Goal: Navigation & Orientation: Find specific page/section

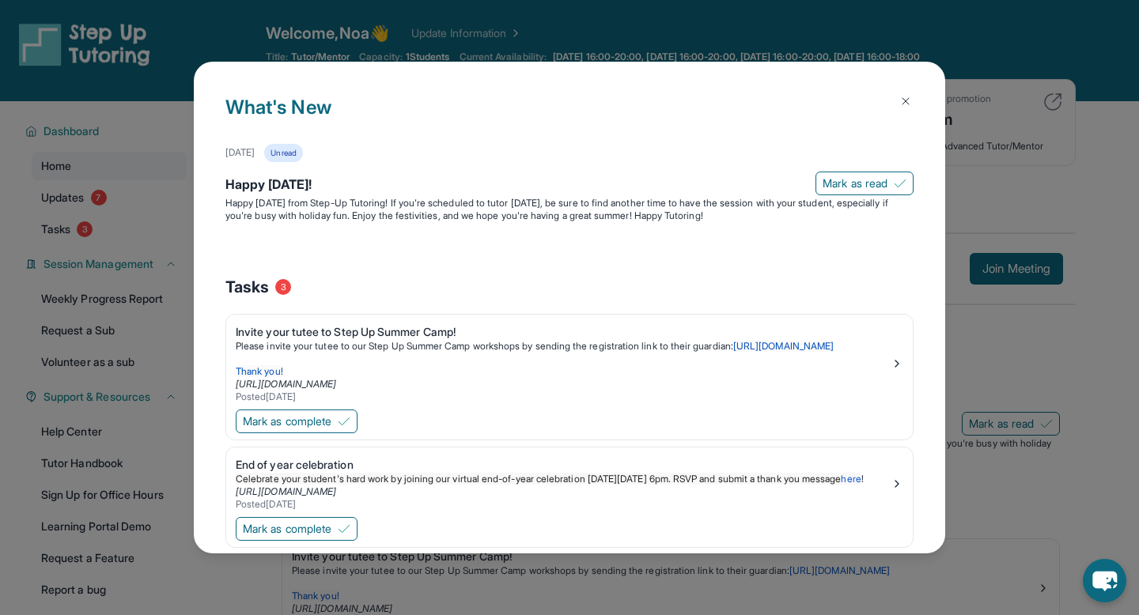
click at [926, 104] on div "What's New [DATE] Unread Happy [DATE]! [PERSON_NAME] as read Happy [DATE] from …" at bounding box center [570, 308] width 752 height 492
click at [903, 109] on button at bounding box center [906, 101] width 32 height 32
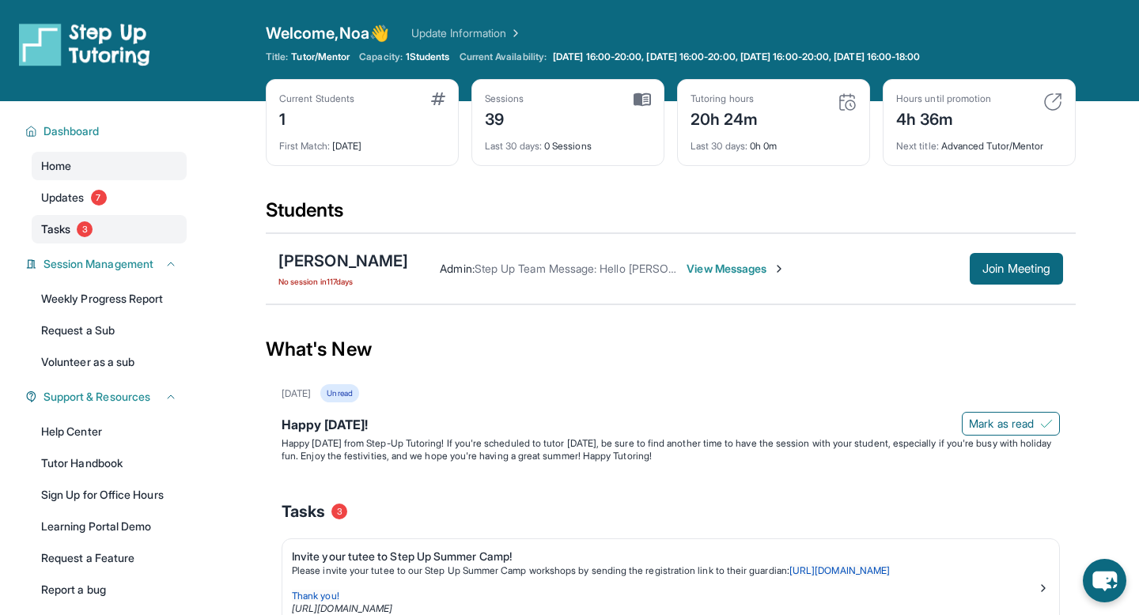
click at [115, 225] on link "Tasks 3" at bounding box center [109, 229] width 155 height 28
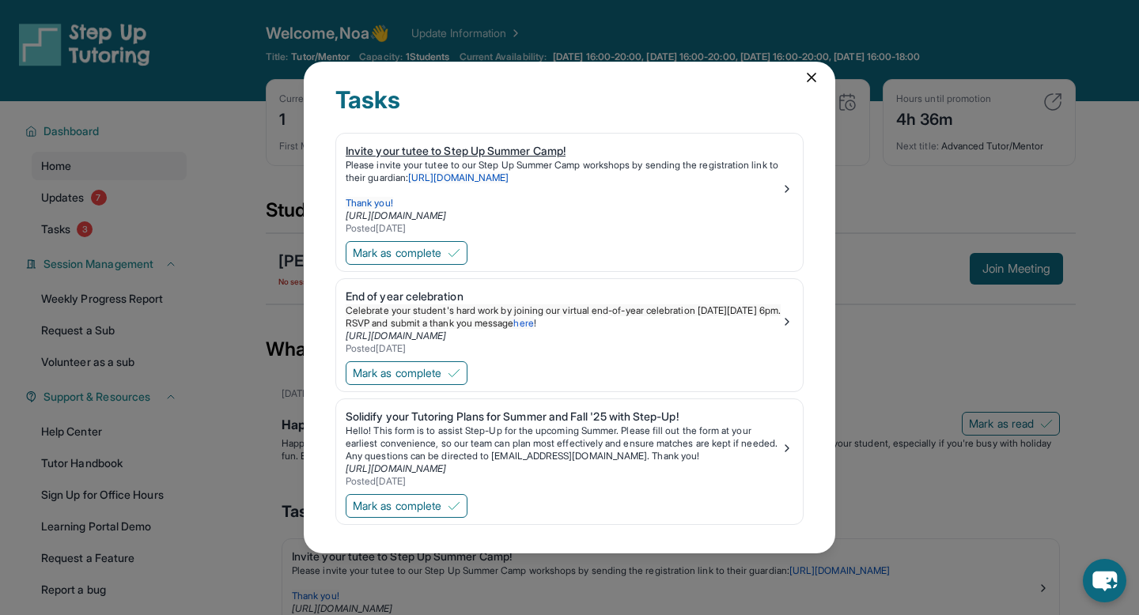
scroll to position [17, 0]
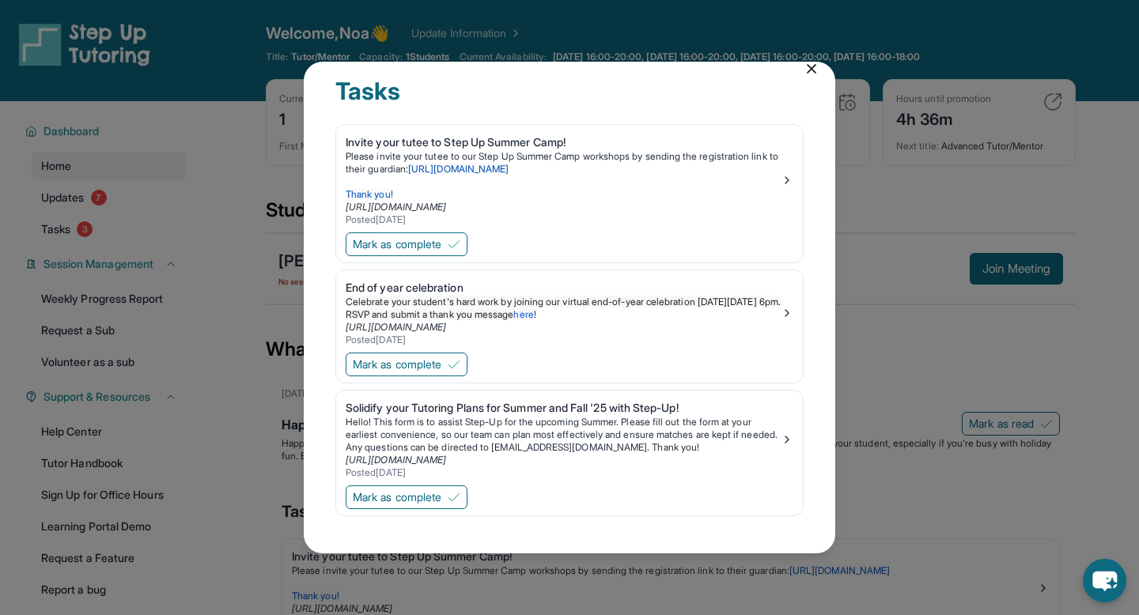
click at [809, 101] on div "Tasks Invite your tutee to Step Up Summer Camp! Please invite your tutee to our…" at bounding box center [570, 308] width 532 height 492
click at [810, 80] on div "Tasks Invite your tutee to Step Up Summer Camp! Please invite your tutee to our…" at bounding box center [570, 308] width 532 height 492
click at [812, 77] on div "Tasks Invite your tutee to Step Up Summer Camp! Please invite your tutee to our…" at bounding box center [570, 308] width 532 height 492
click at [813, 67] on icon at bounding box center [812, 69] width 8 height 8
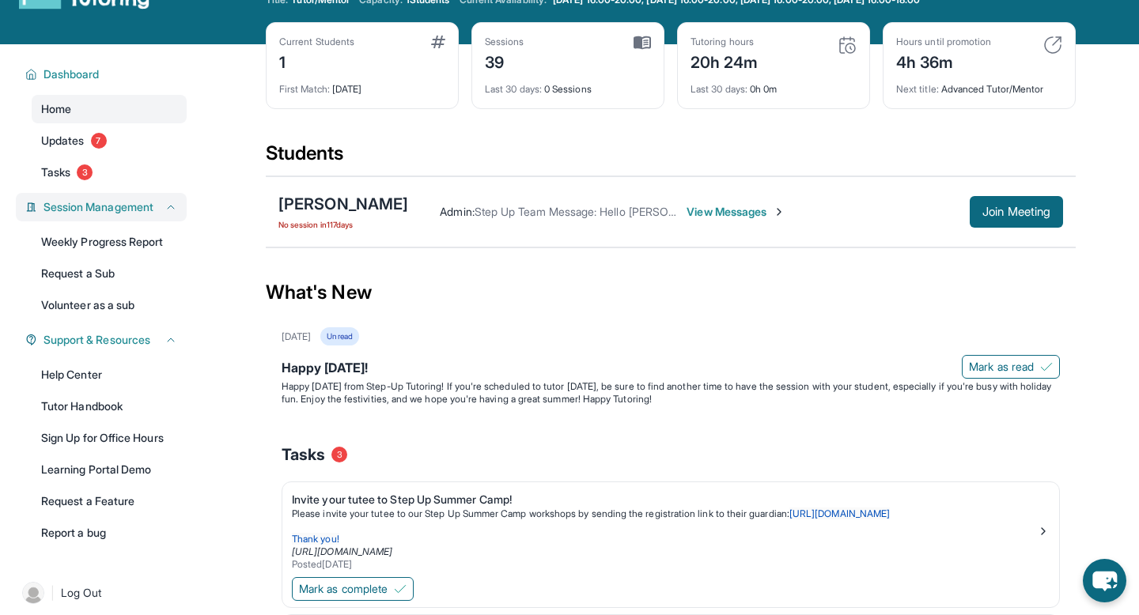
scroll to position [0, 0]
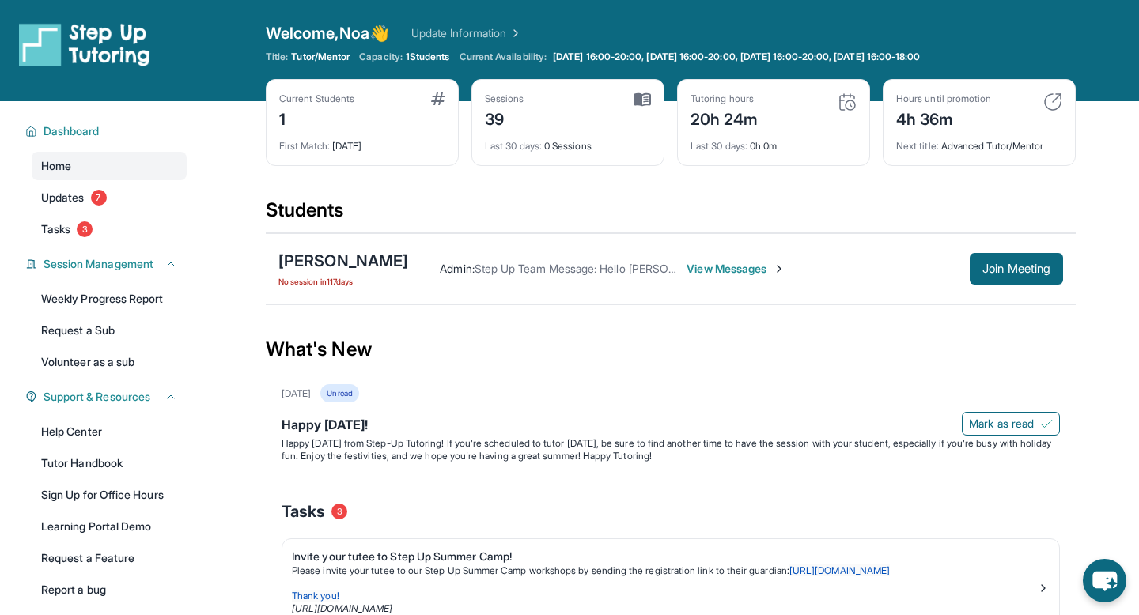
click at [522, 36] on img at bounding box center [514, 33] width 16 height 16
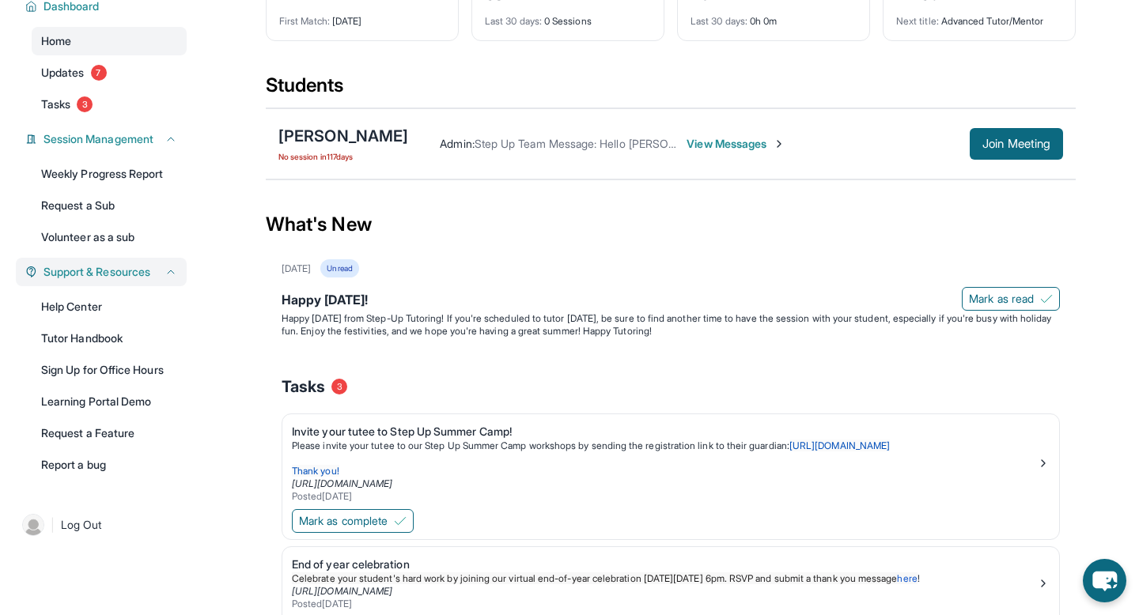
scroll to position [155, 0]
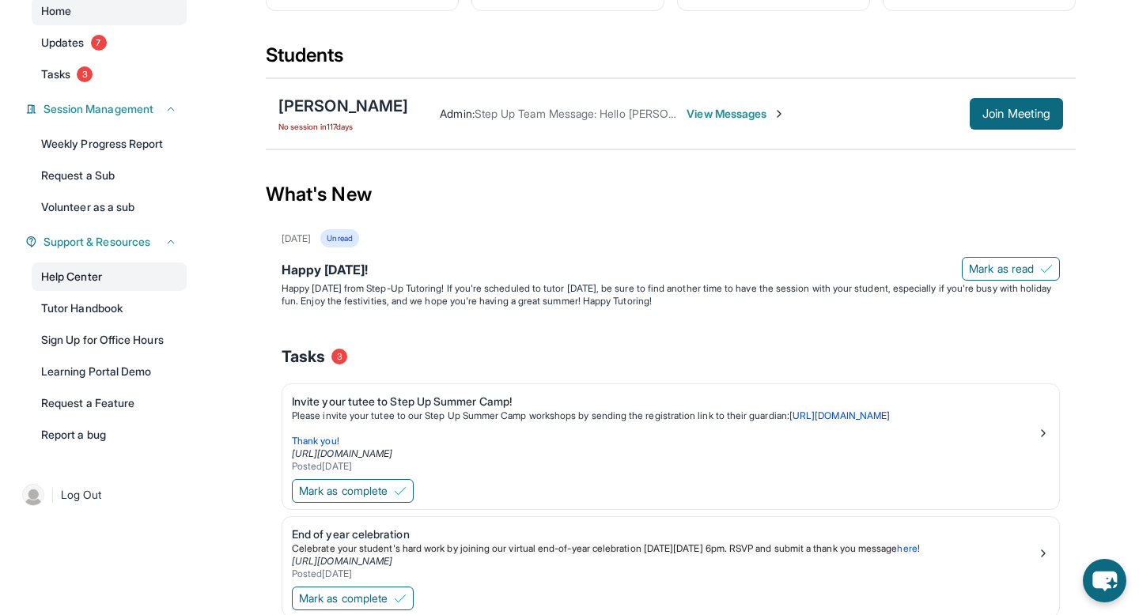
click at [99, 276] on link "Help Center" at bounding box center [109, 277] width 155 height 28
